Goal: Information Seeking & Learning: Learn about a topic

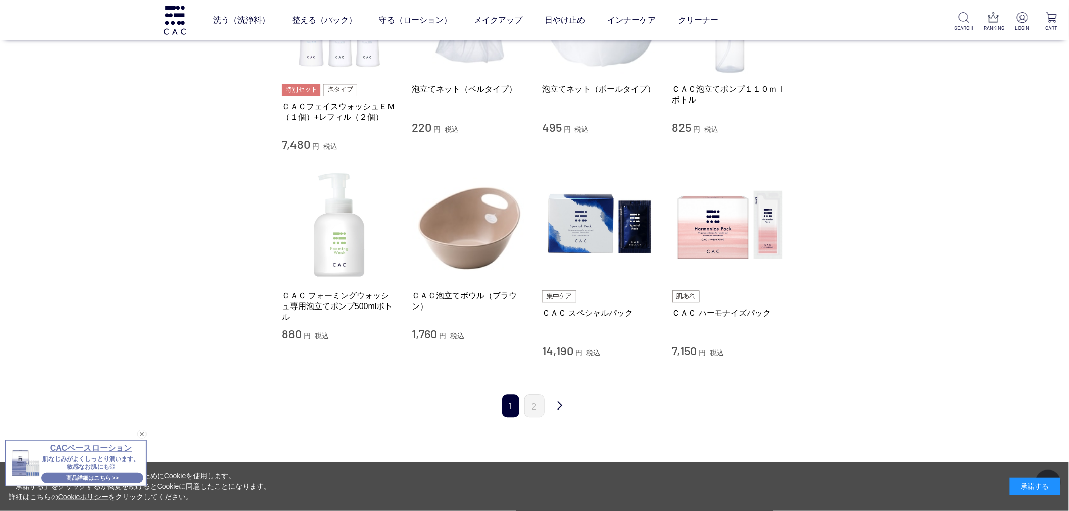
scroll to position [898, 0]
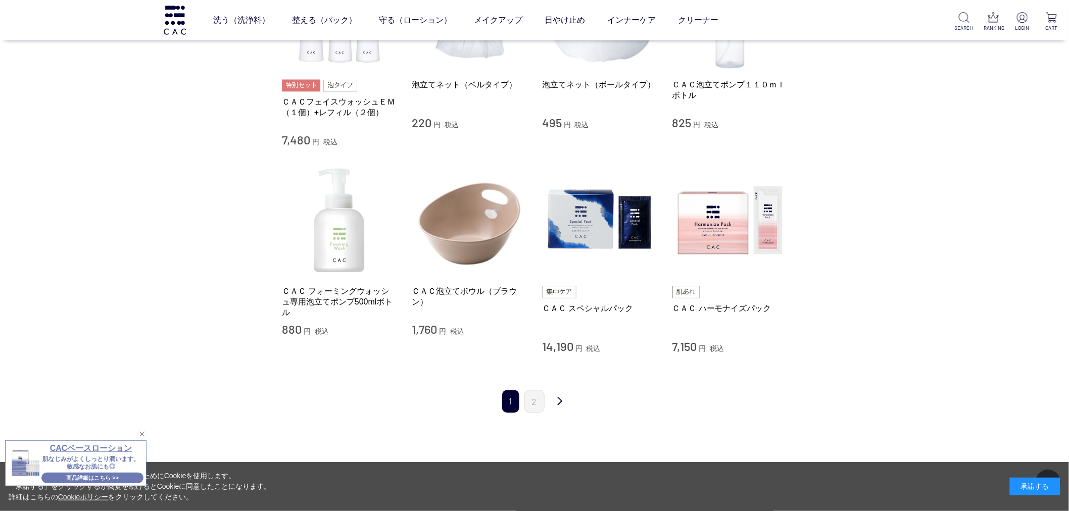
drag, startPoint x: 143, startPoint y: 429, endPoint x: 150, endPoint y: 431, distance: 7.2
click at [142, 438] on div "閉じる" at bounding box center [141, 434] width 9 height 9
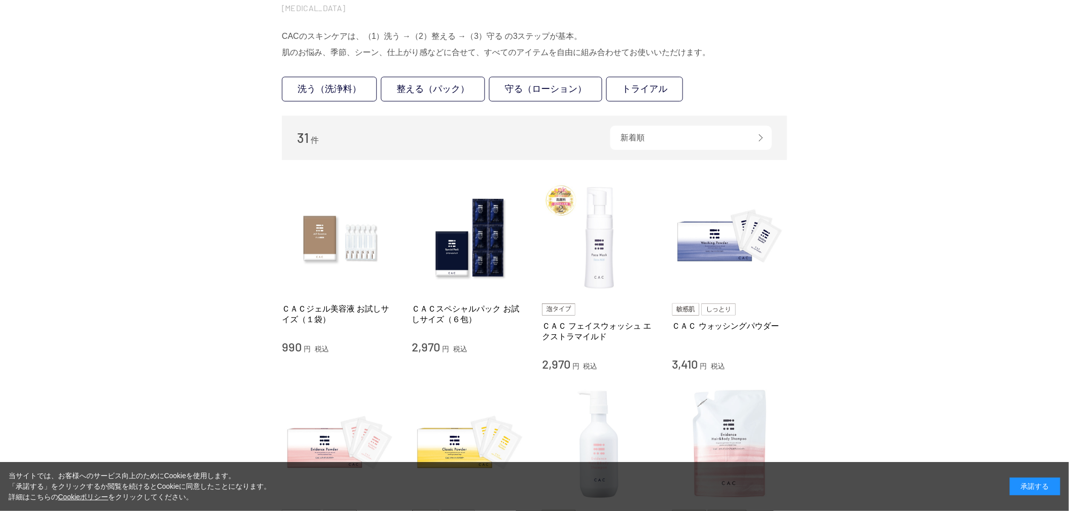
scroll to position [0, 0]
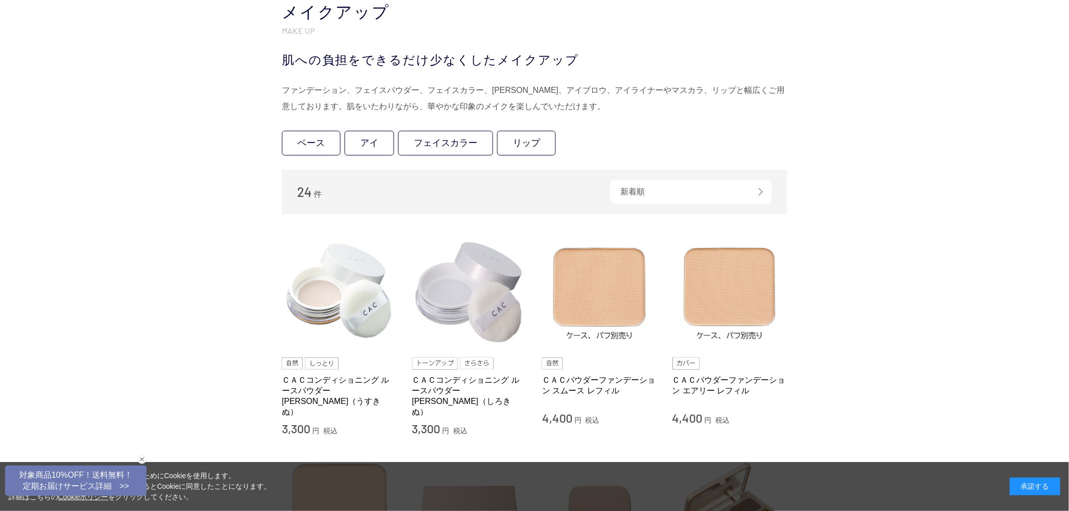
scroll to position [56, 0]
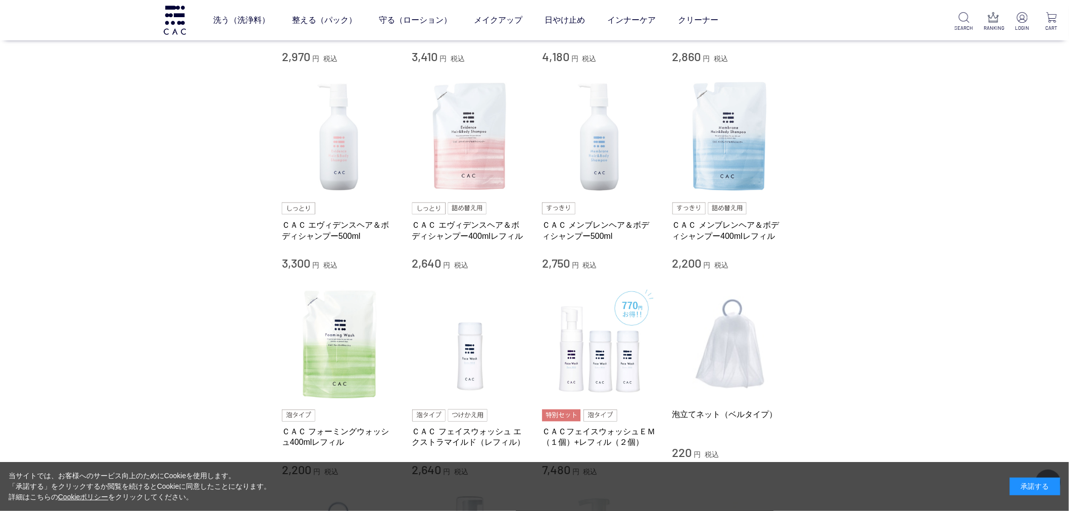
scroll to position [393, 0]
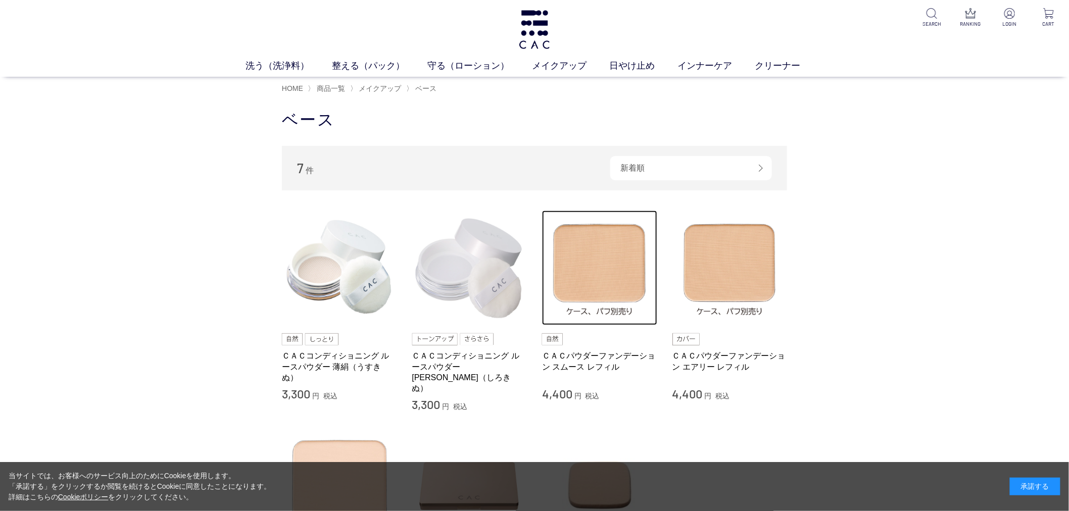
drag, startPoint x: 617, startPoint y: 246, endPoint x: 517, endPoint y: 239, distance: 100.2
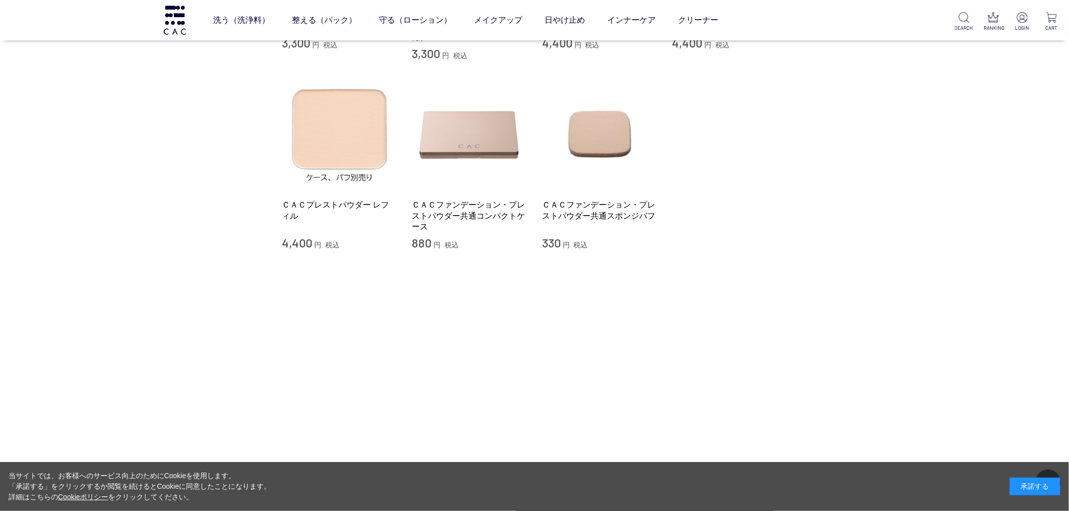
scroll to position [280, 0]
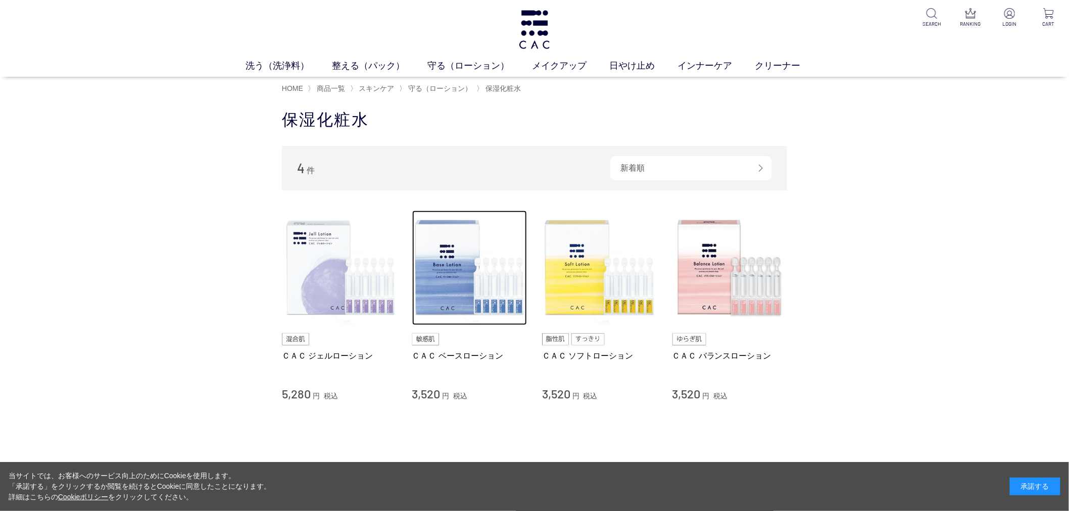
click at [460, 240] on img at bounding box center [469, 268] width 115 height 115
click at [417, 84] on span "守る（ローション）" at bounding box center [440, 88] width 64 height 8
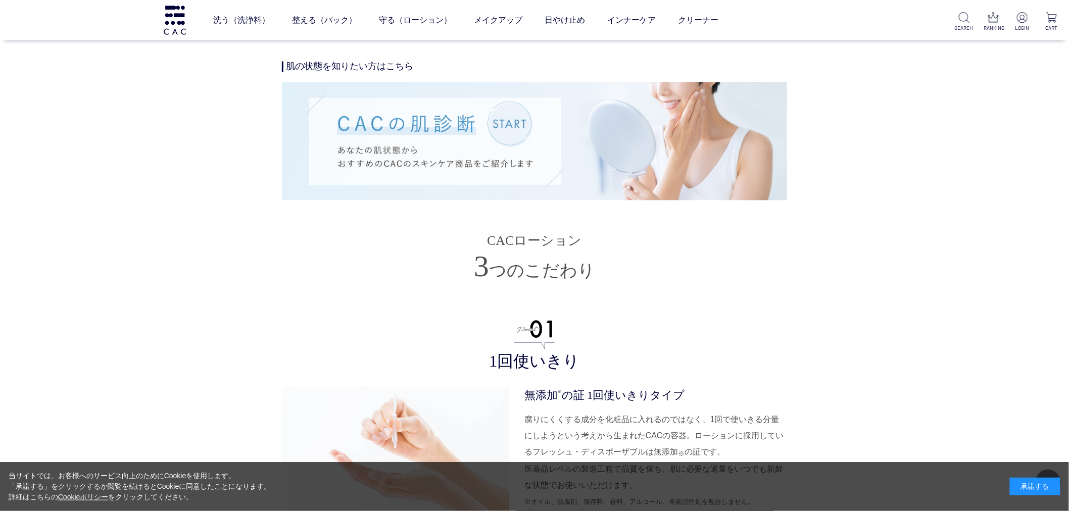
scroll to position [2469, 0]
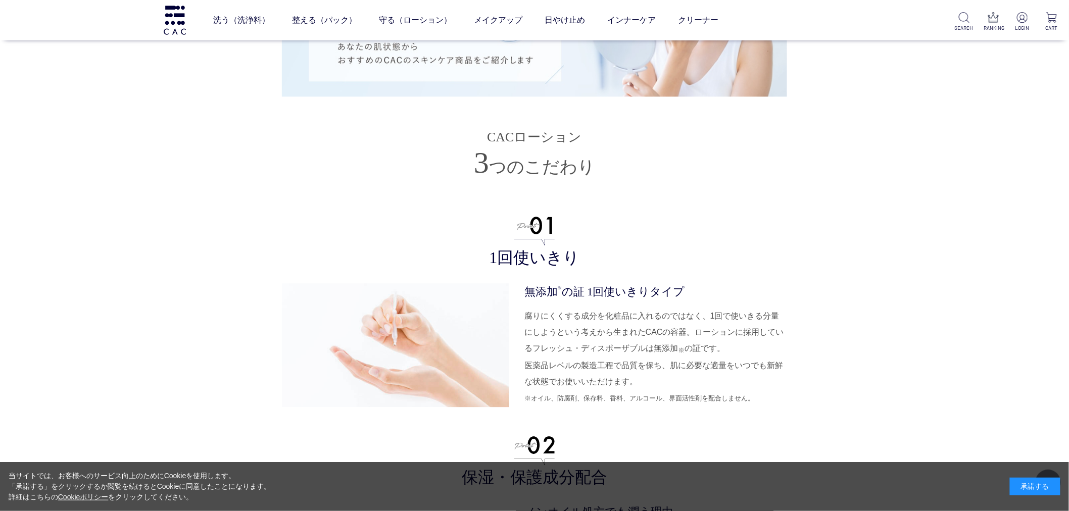
click at [787, 406] on div "肌をいたわるシンプル 処方の保湿化粧水 商品説明 基材の水以外は３種類の保湿成分が配合されているのみのシンプル処方（グルコース、グリセリン、グリシン）。 敏感…" at bounding box center [534, 450] width 505 height 4801
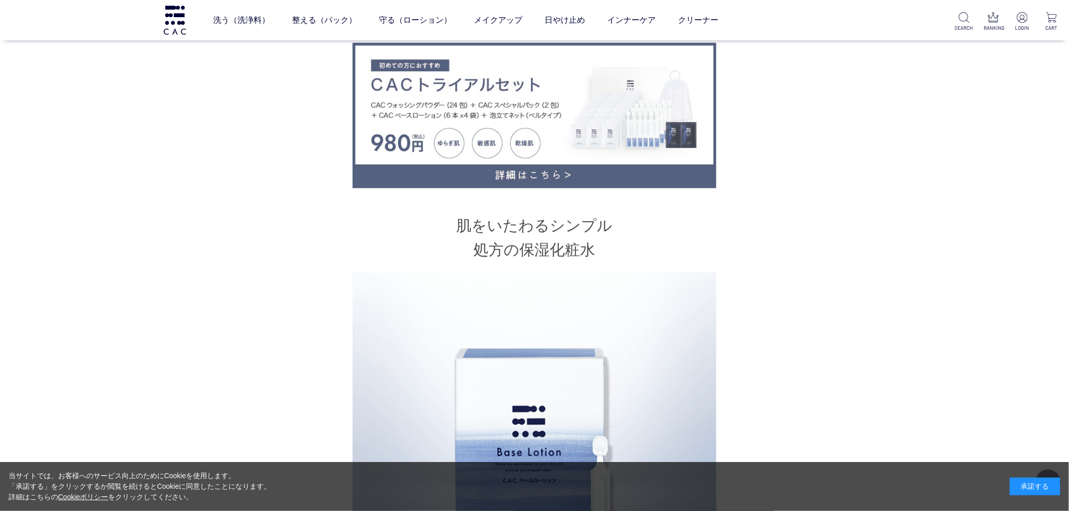
scroll to position [393, 0]
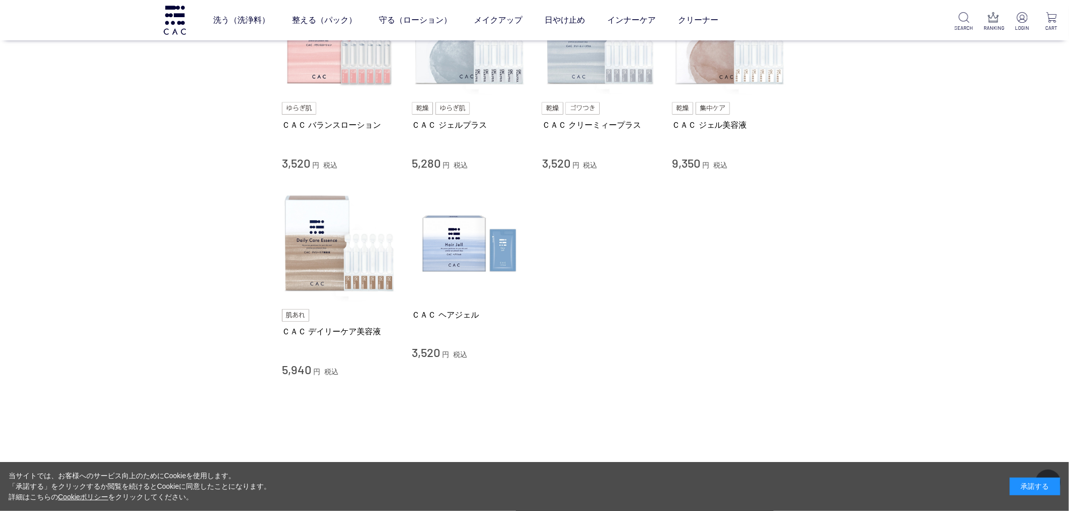
scroll to position [336, 0]
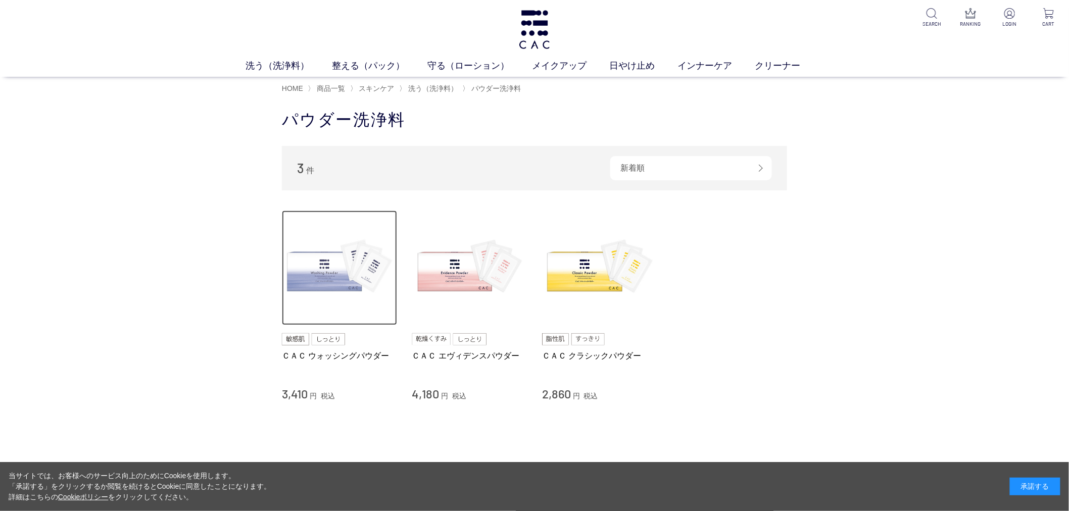
click at [335, 302] on img at bounding box center [339, 268] width 115 height 115
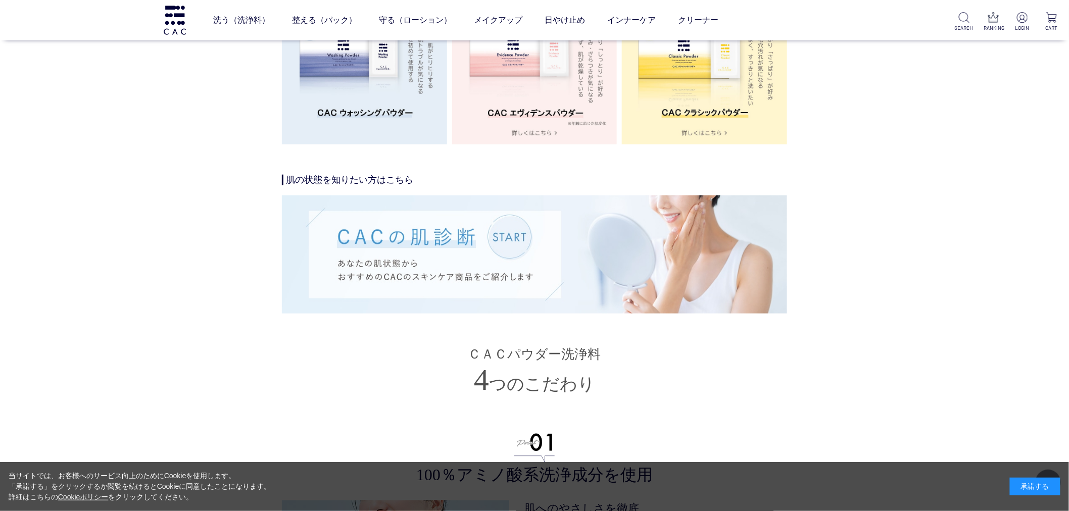
scroll to position [2189, 0]
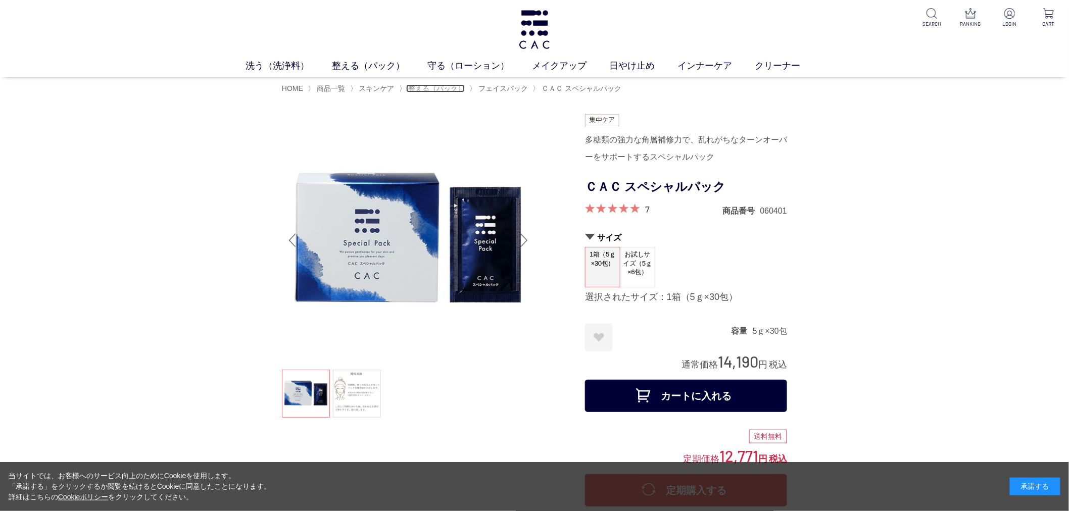
click at [445, 90] on span "整える（パック）" at bounding box center [436, 88] width 57 height 8
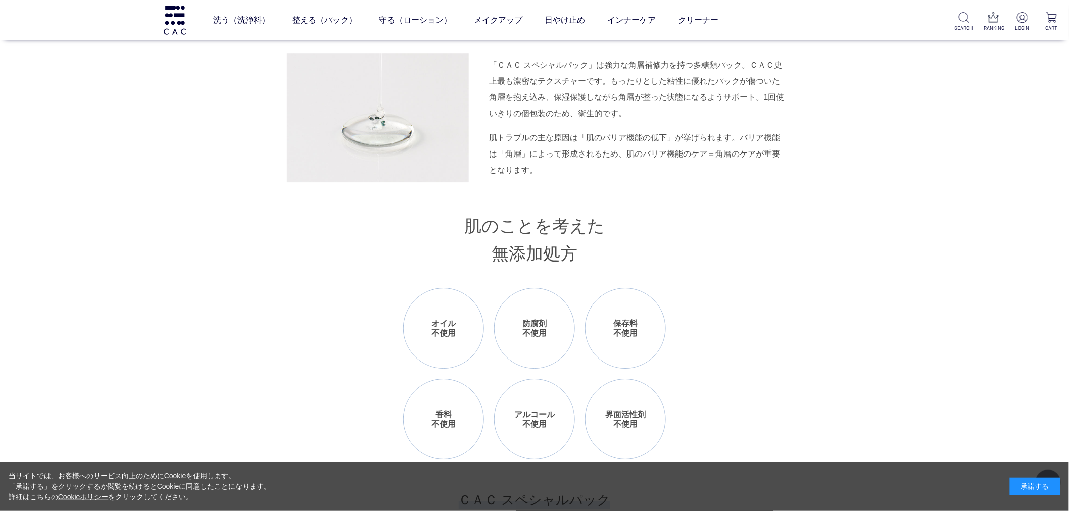
scroll to position [1235, 0]
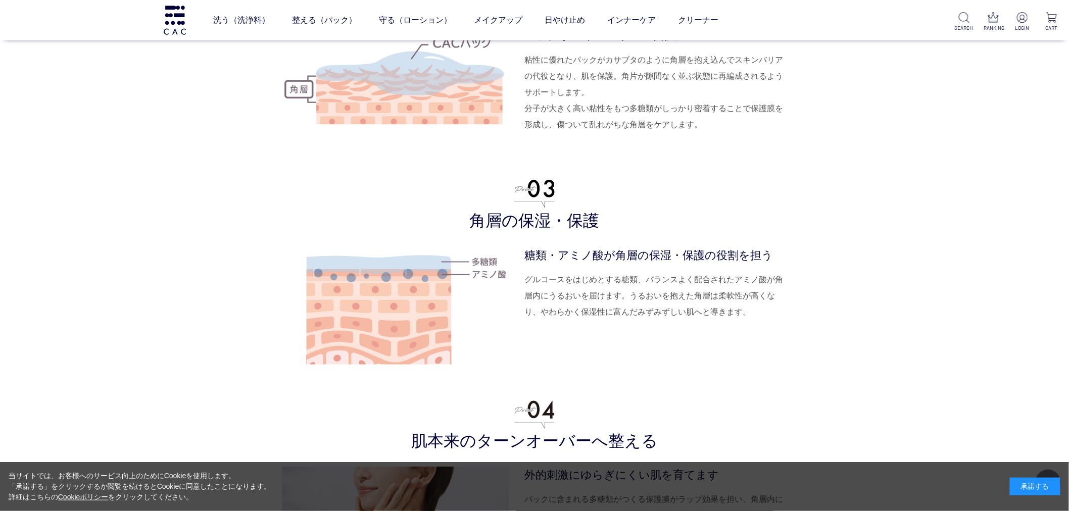
scroll to position [4375, 0]
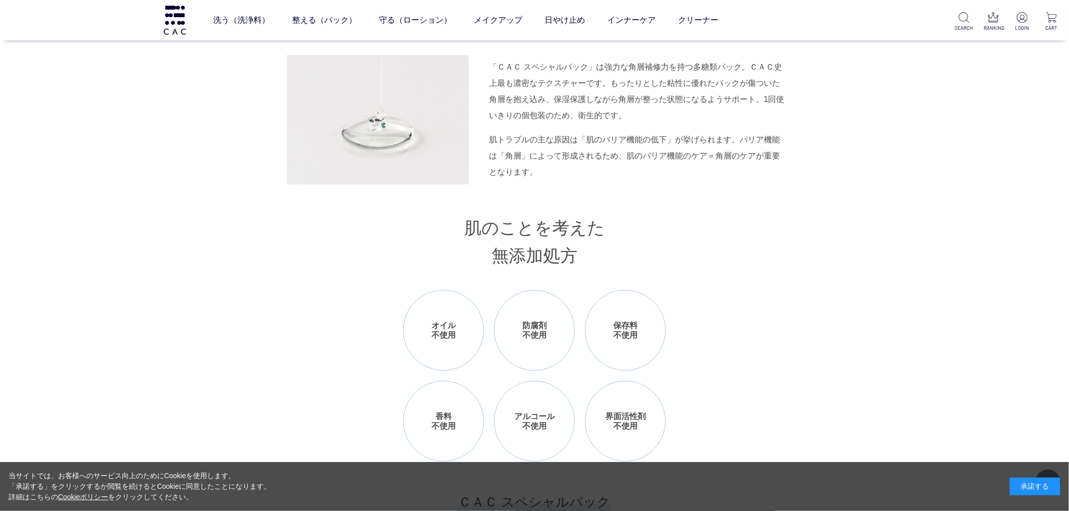
drag, startPoint x: 649, startPoint y: 192, endPoint x: 583, endPoint y: 149, distance: 79.0
click at [583, 149] on div "肌トラブルの主な原因は「肌のバリア機能の低下」が挙げられます。バリア機能は「角層」によって形成されるため、肌のバリア機能のケア＝角層のケアが重要となります。" at bounding box center [638, 156] width 298 height 48
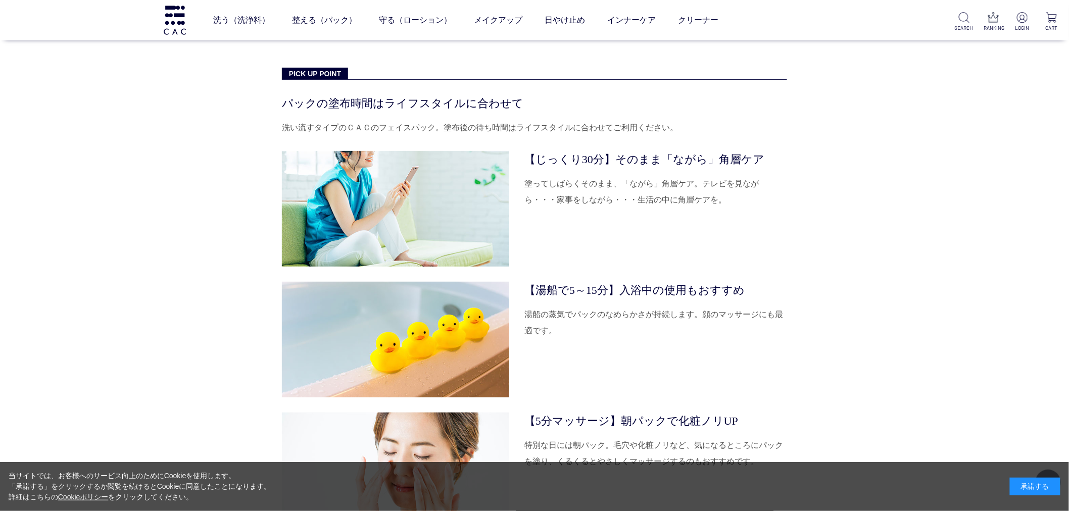
scroll to position [3309, 0]
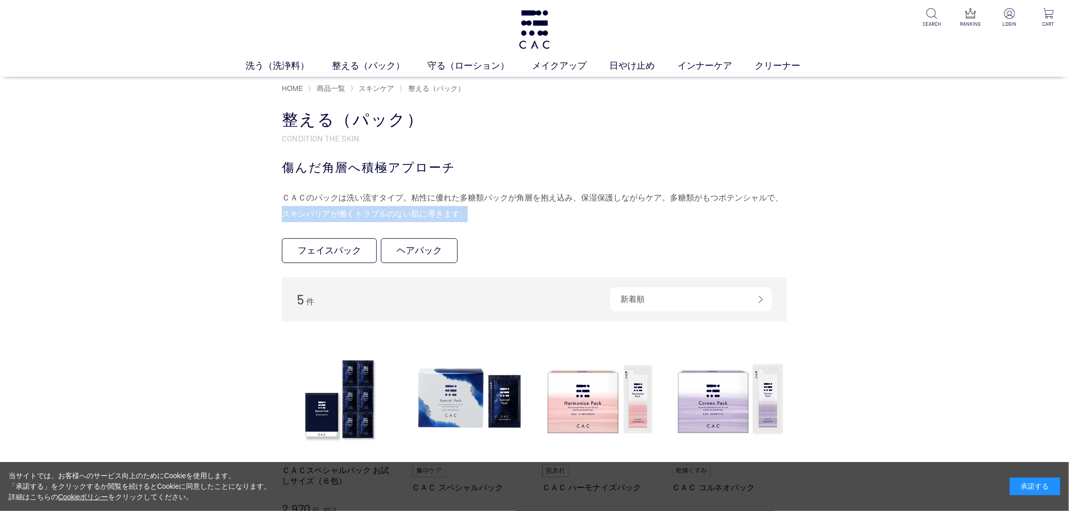
drag, startPoint x: 224, startPoint y: 211, endPoint x: 694, endPoint y: 220, distance: 469.9
click at [682, 221] on div "買い物かご 買い物かご内の商品 買い物かごは空です... カテゴリから探す 商品一覧 スキンケア 洗う（洗浄料） 整える（パック） フェイスパック ヘアパック…" at bounding box center [534, 456] width 1069 height 715
click at [698, 220] on div "ＣＡＣのパックは洗い流すタイプ。粘性に優れた多糖類パックが角層を抱え込み、保湿保護しながらケア。多糖類がもつポテンシャルで、スキンバリアが働くトラブルのない肌…" at bounding box center [534, 206] width 505 height 32
click at [658, 245] on ul "フェイスパック ヘアパック" at bounding box center [534, 252] width 505 height 29
